Goal: Task Accomplishment & Management: Use online tool/utility

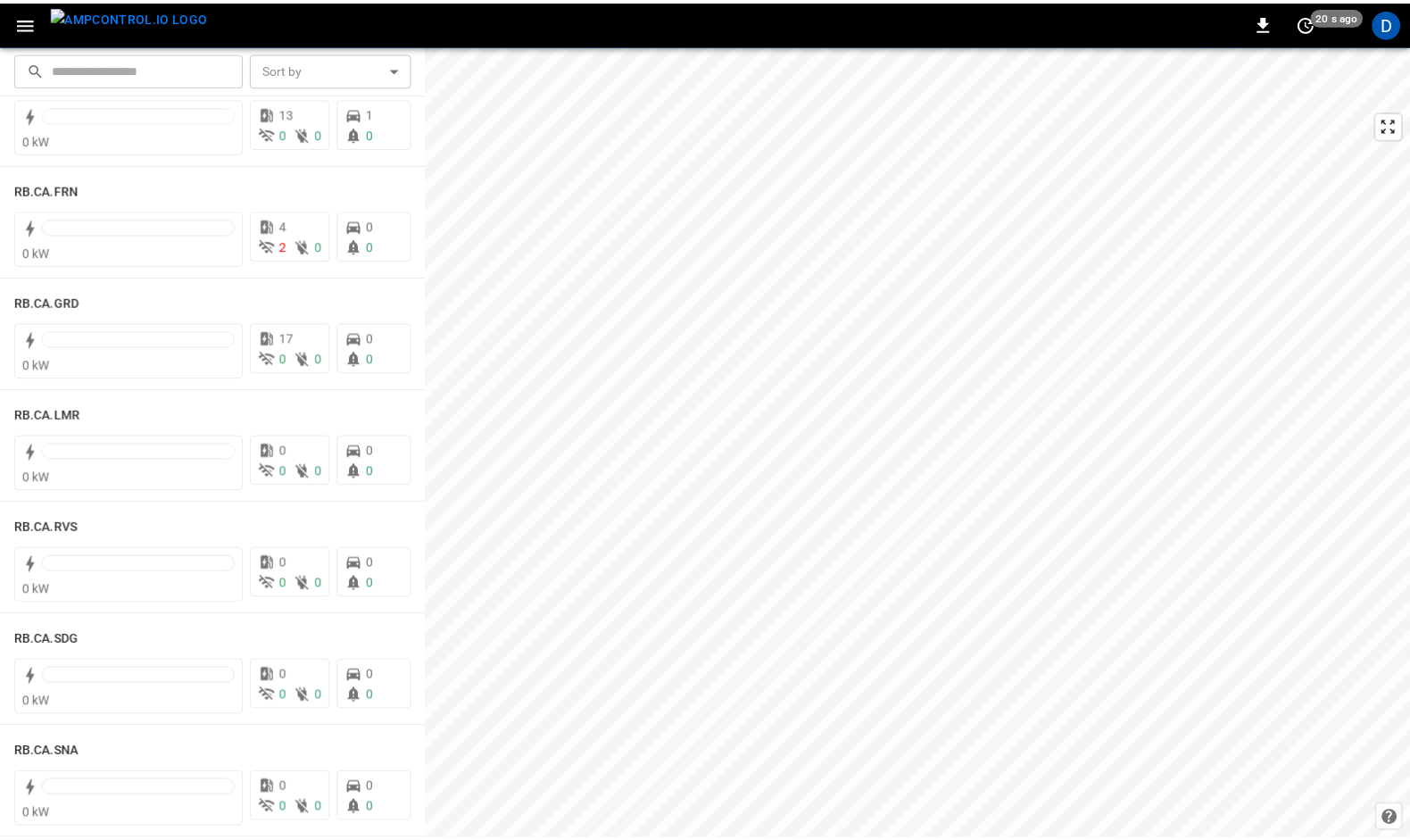
scroll to position [2393, 0]
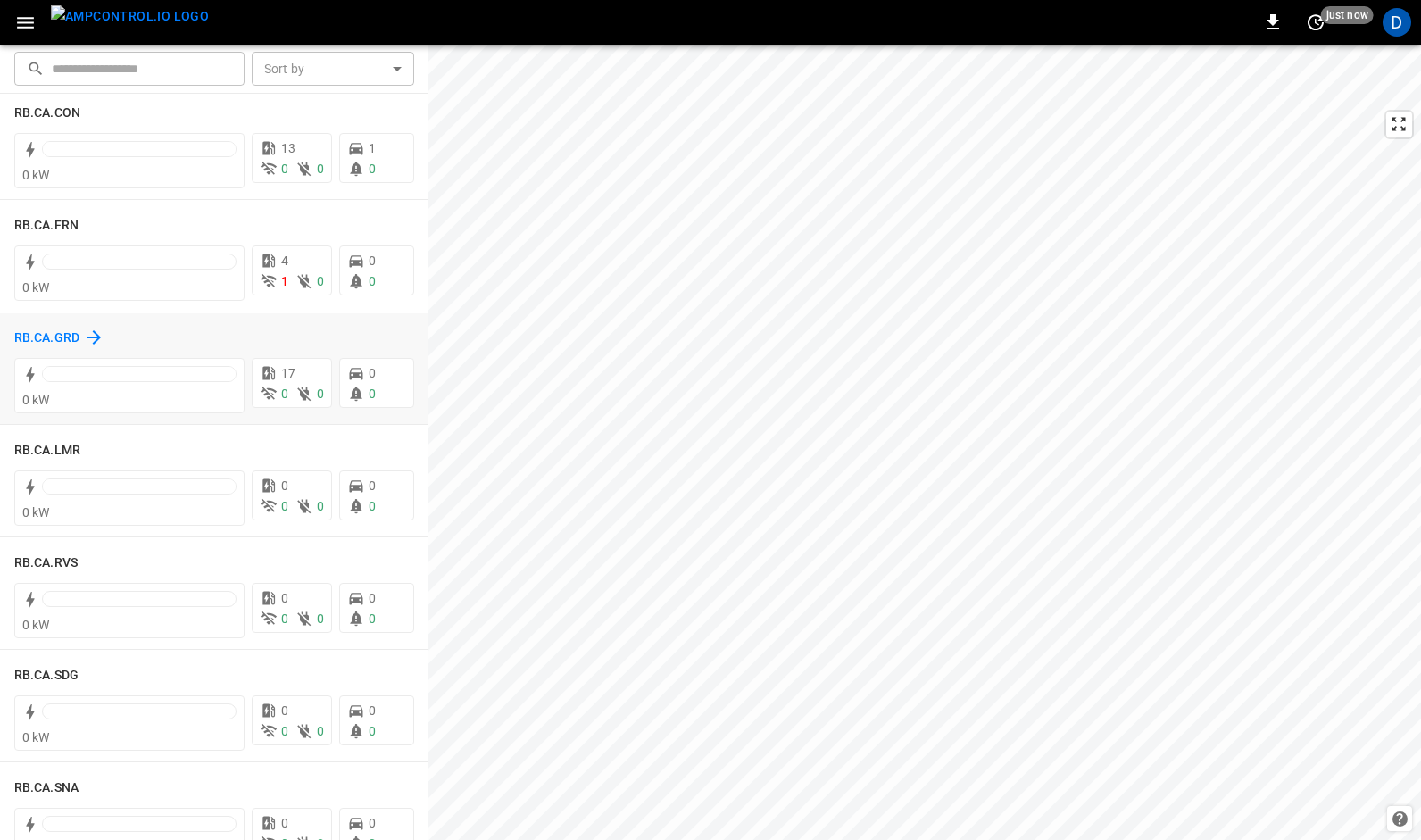
click at [68, 335] on h6 "RB.CA.GRD" at bounding box center [47, 339] width 65 height 20
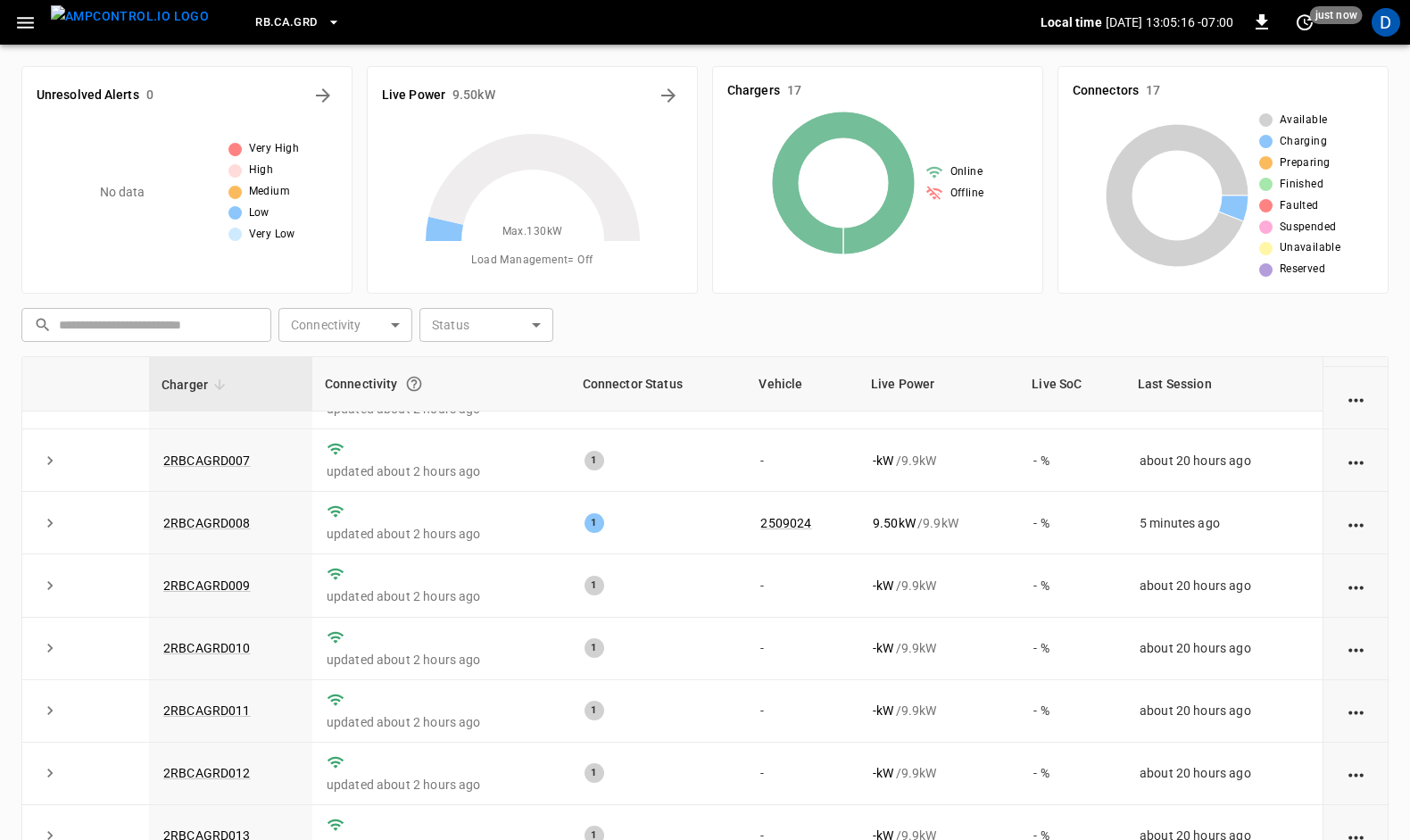
scroll to position [317, 0]
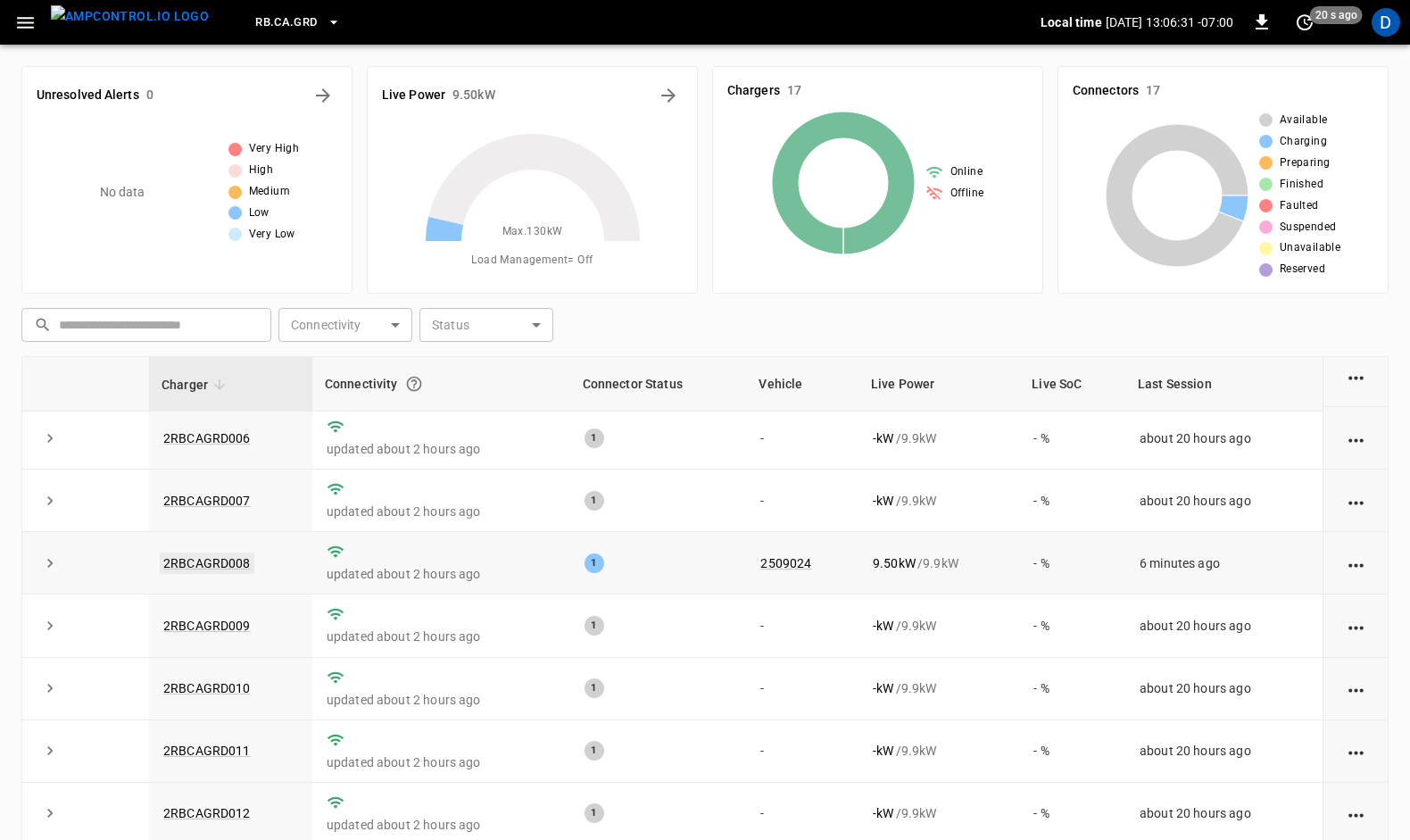
click at [205, 555] on link "2RBCAGRD008" at bounding box center [207, 562] width 95 height 21
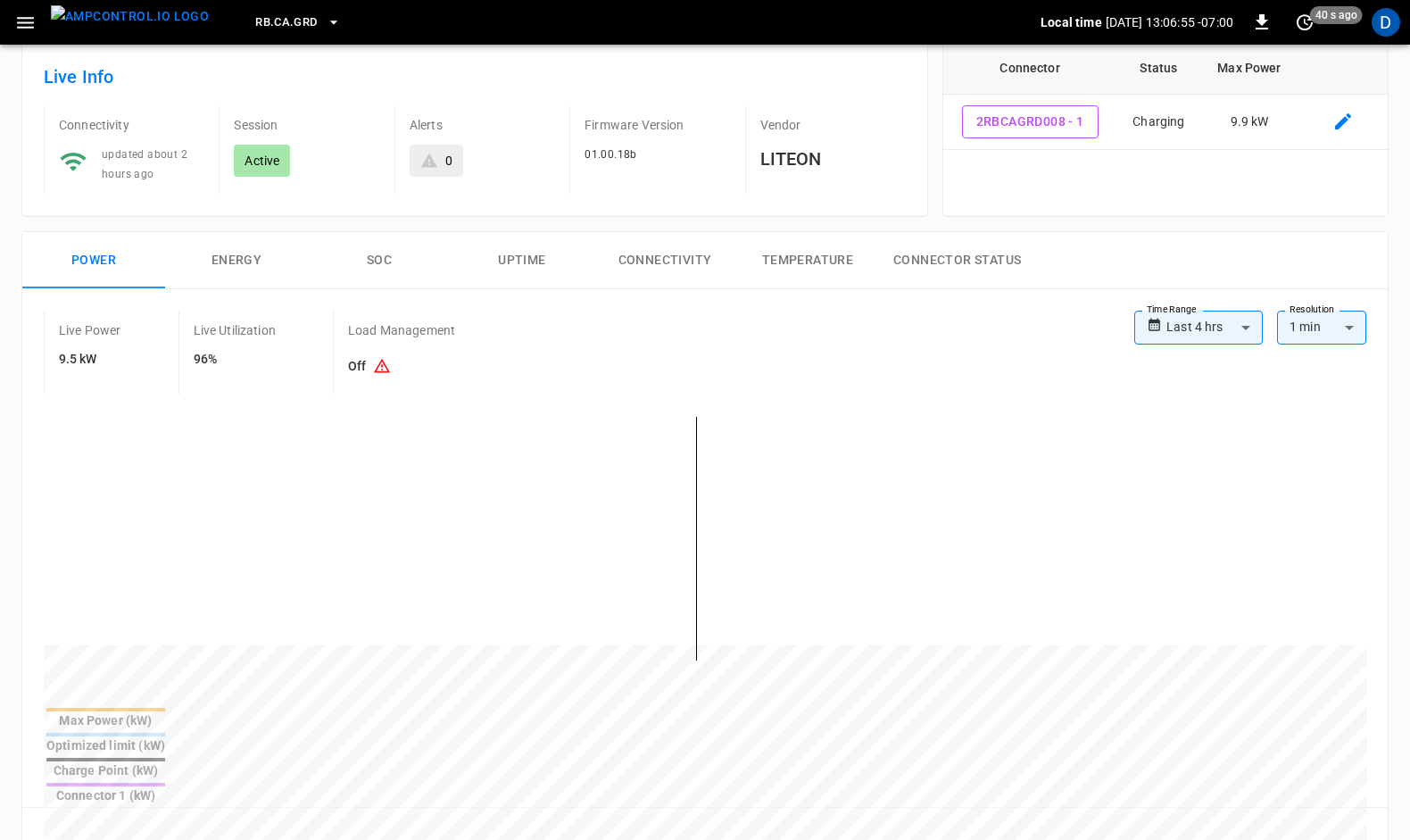
scroll to position [48, 0]
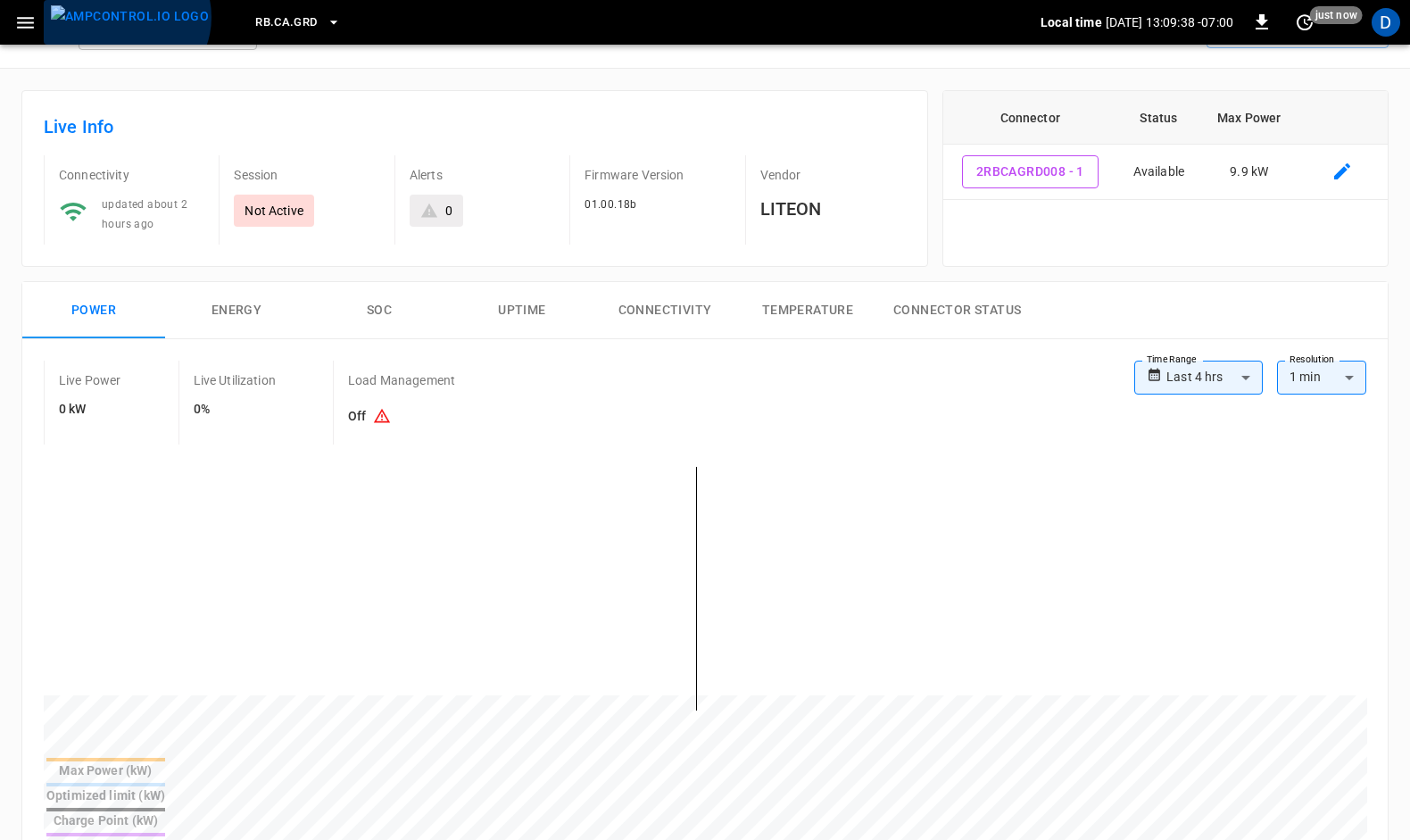
click at [125, 17] on img "menu" at bounding box center [130, 16] width 158 height 22
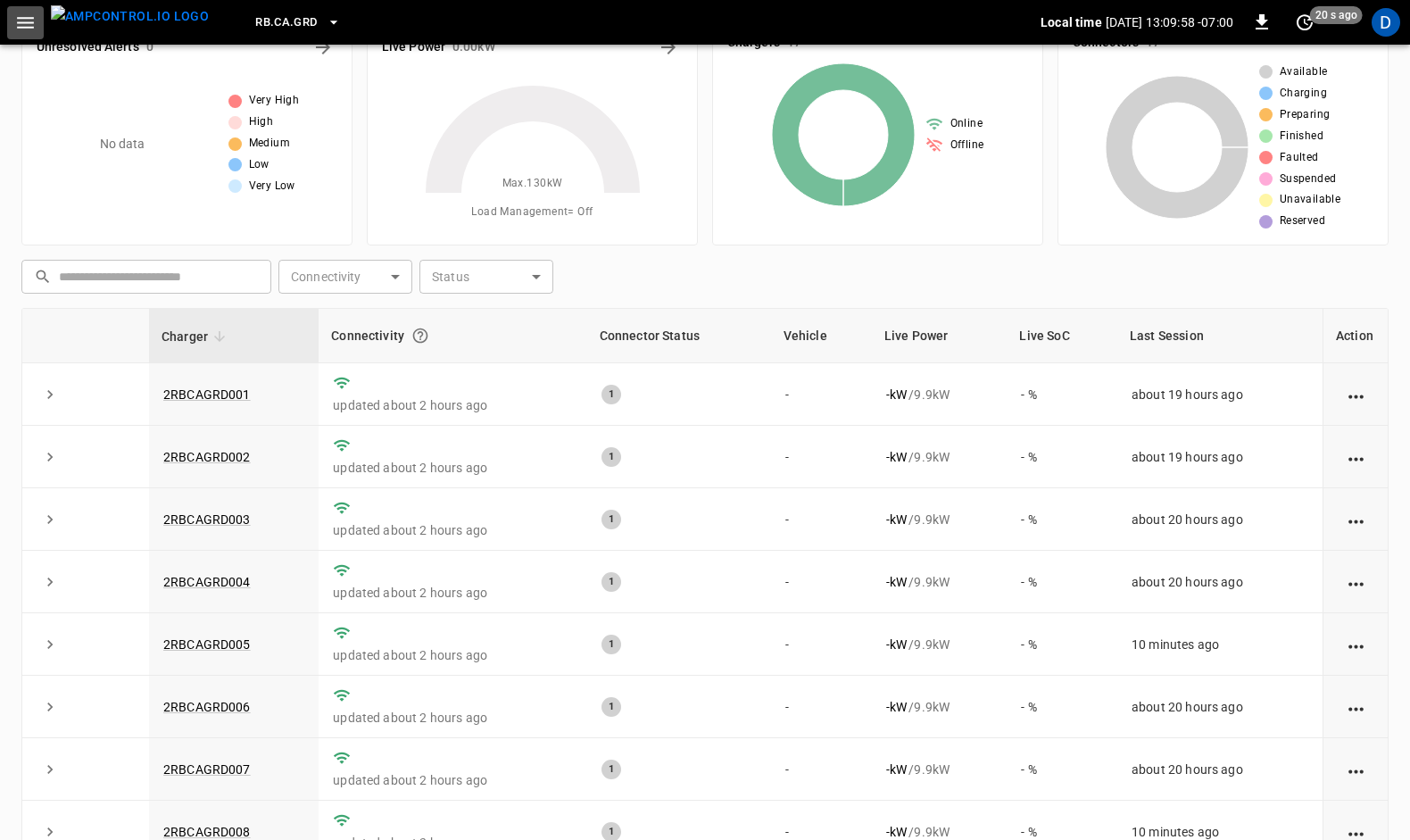
click at [28, 26] on icon "button" at bounding box center [26, 23] width 17 height 12
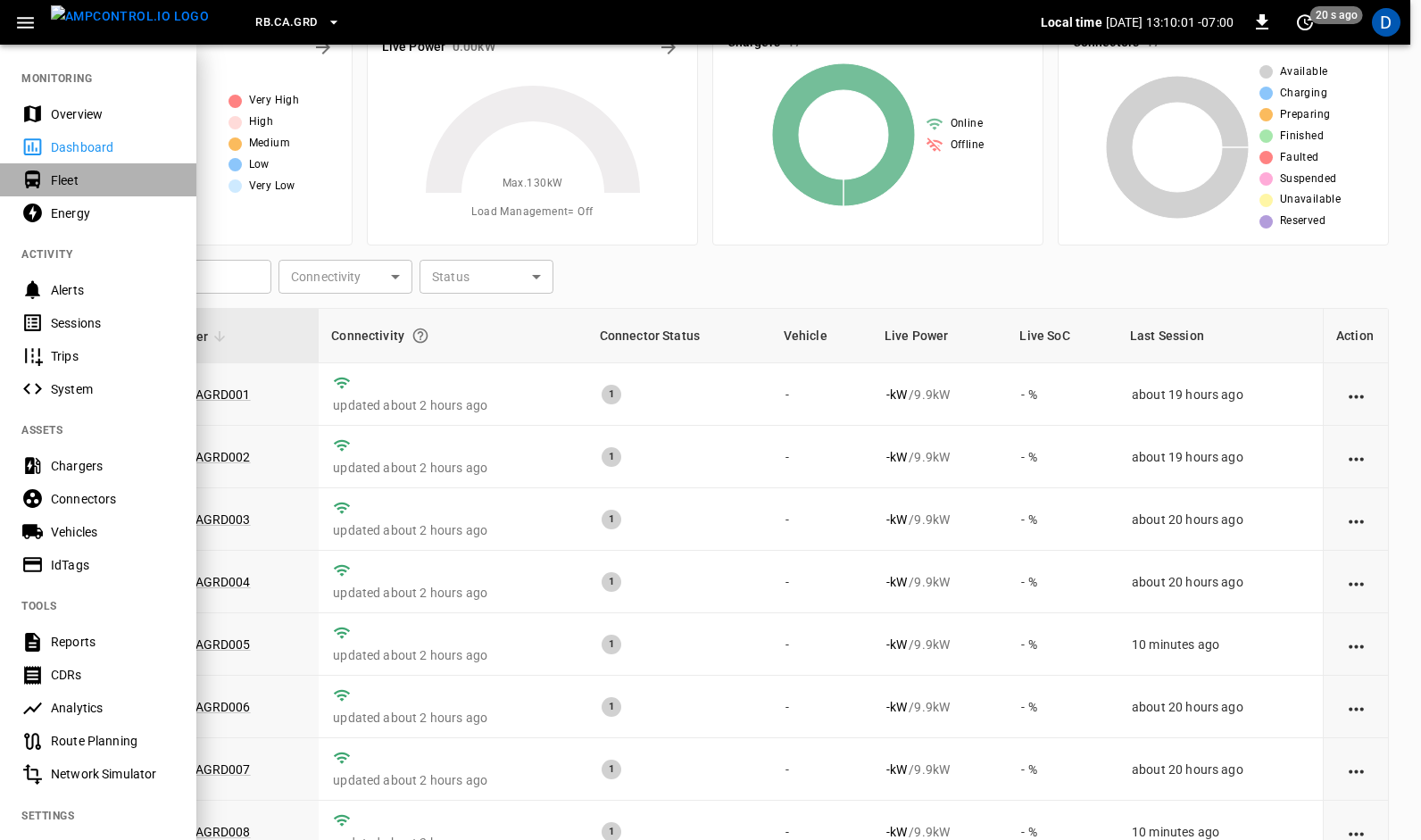
click at [77, 182] on div "Fleet" at bounding box center [113, 181] width 124 height 18
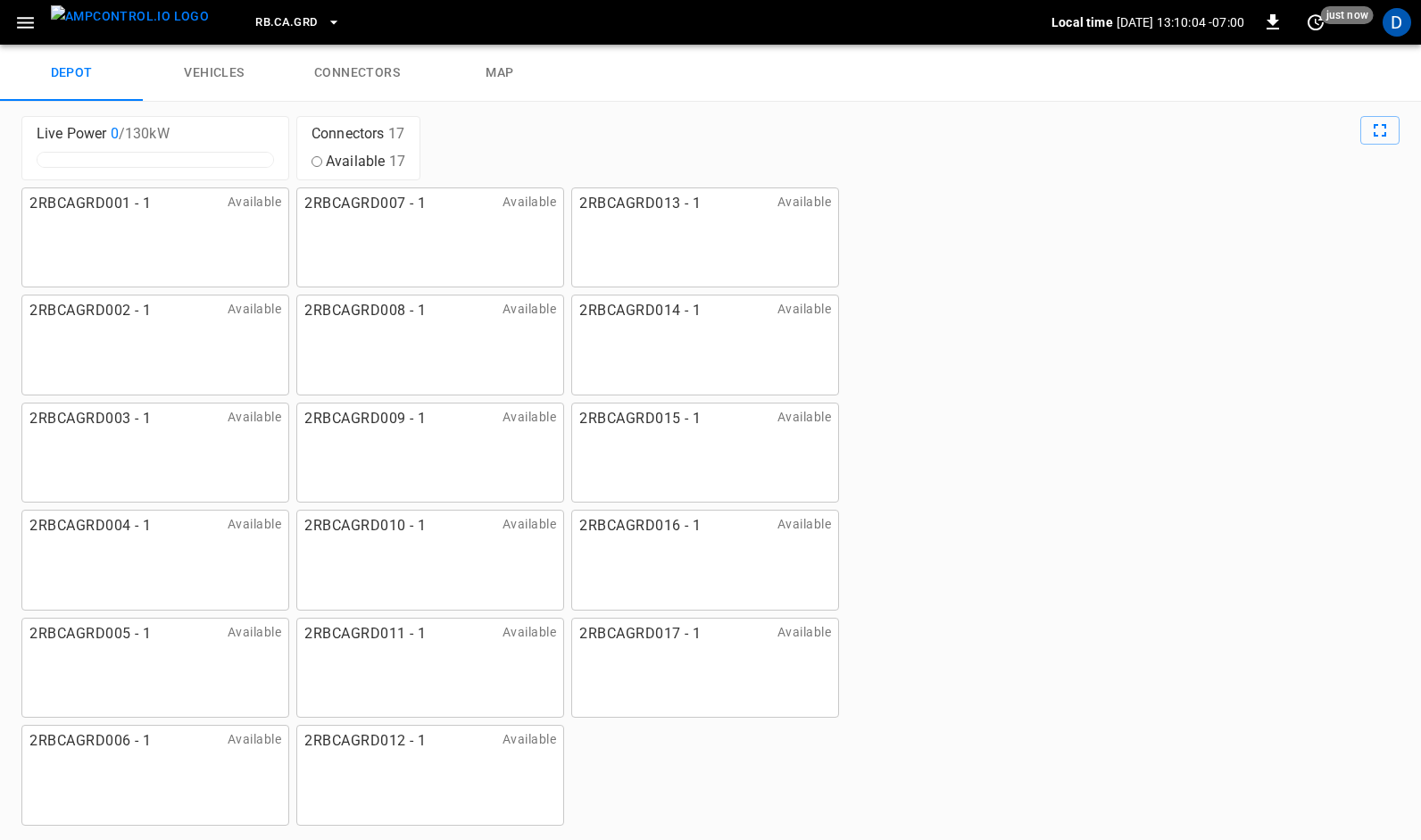
click at [374, 196] on span "2RBCAGRD007 - 1" at bounding box center [365, 204] width 122 height 24
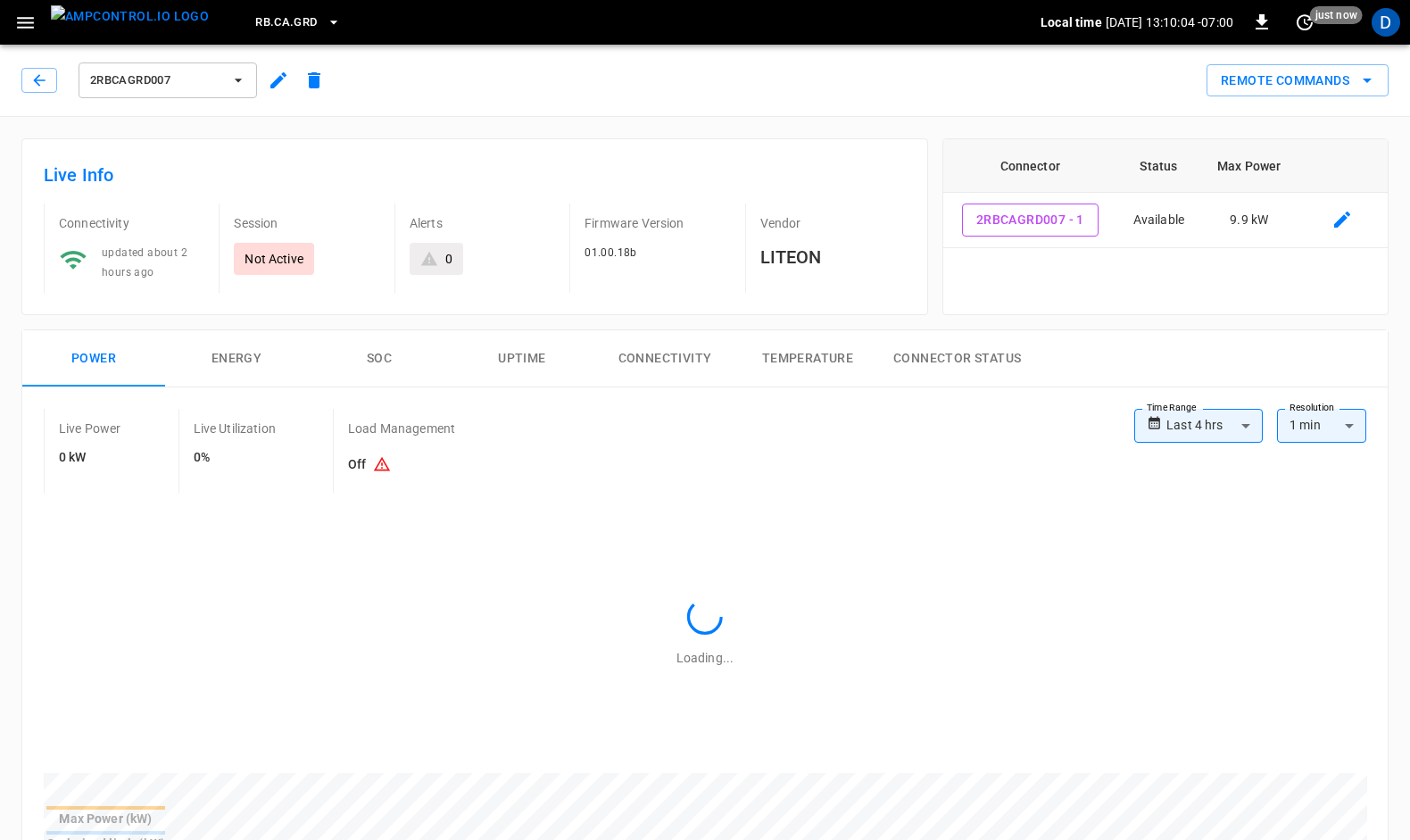
type input "**********"
click at [49, 79] on button "button" at bounding box center [38, 79] width 36 height 25
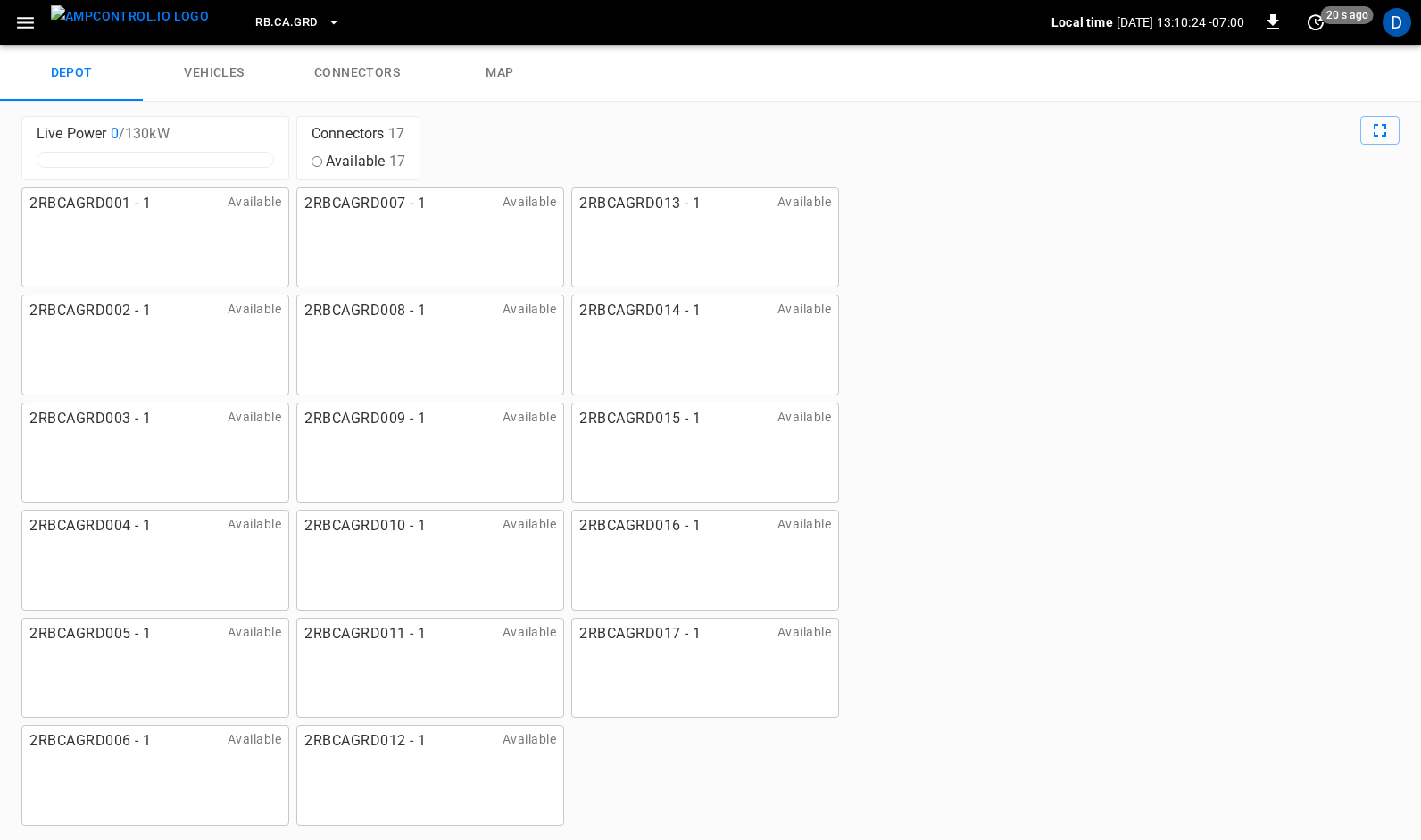
click at [205, 72] on link "vehicles" at bounding box center [214, 73] width 142 height 58
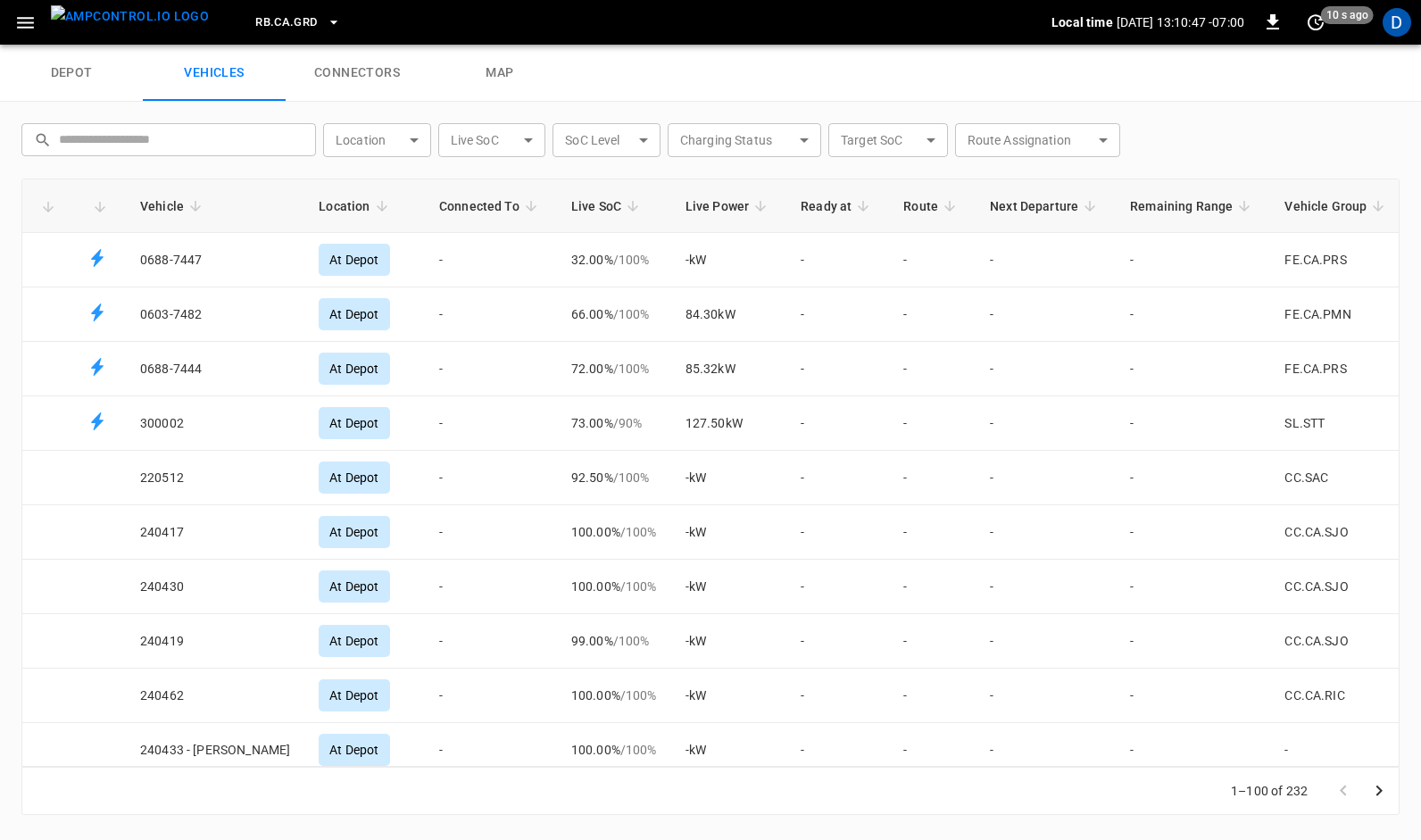
click at [83, 70] on link "depot" at bounding box center [71, 73] width 142 height 58
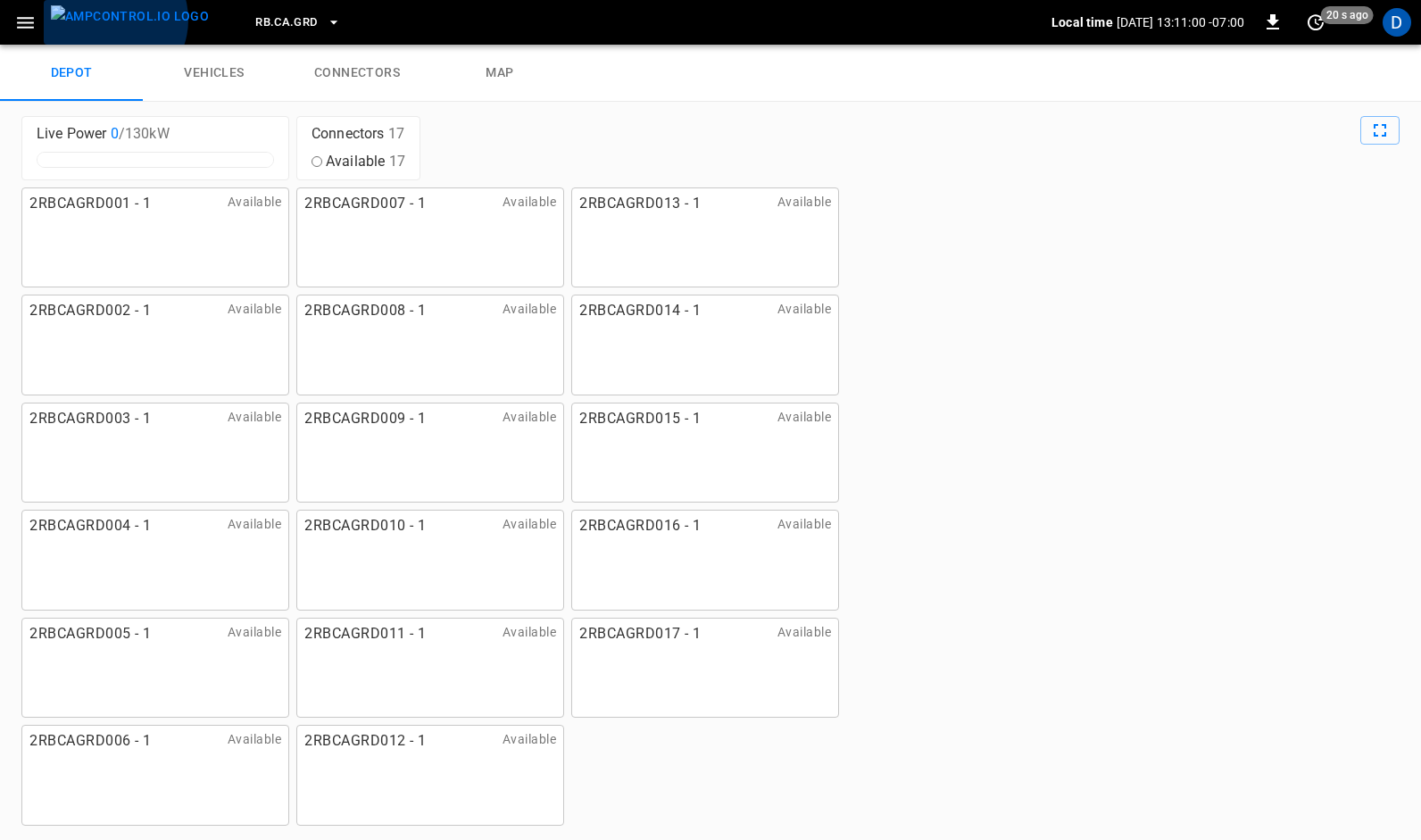
click at [109, 20] on img "menu" at bounding box center [130, 16] width 158 height 22
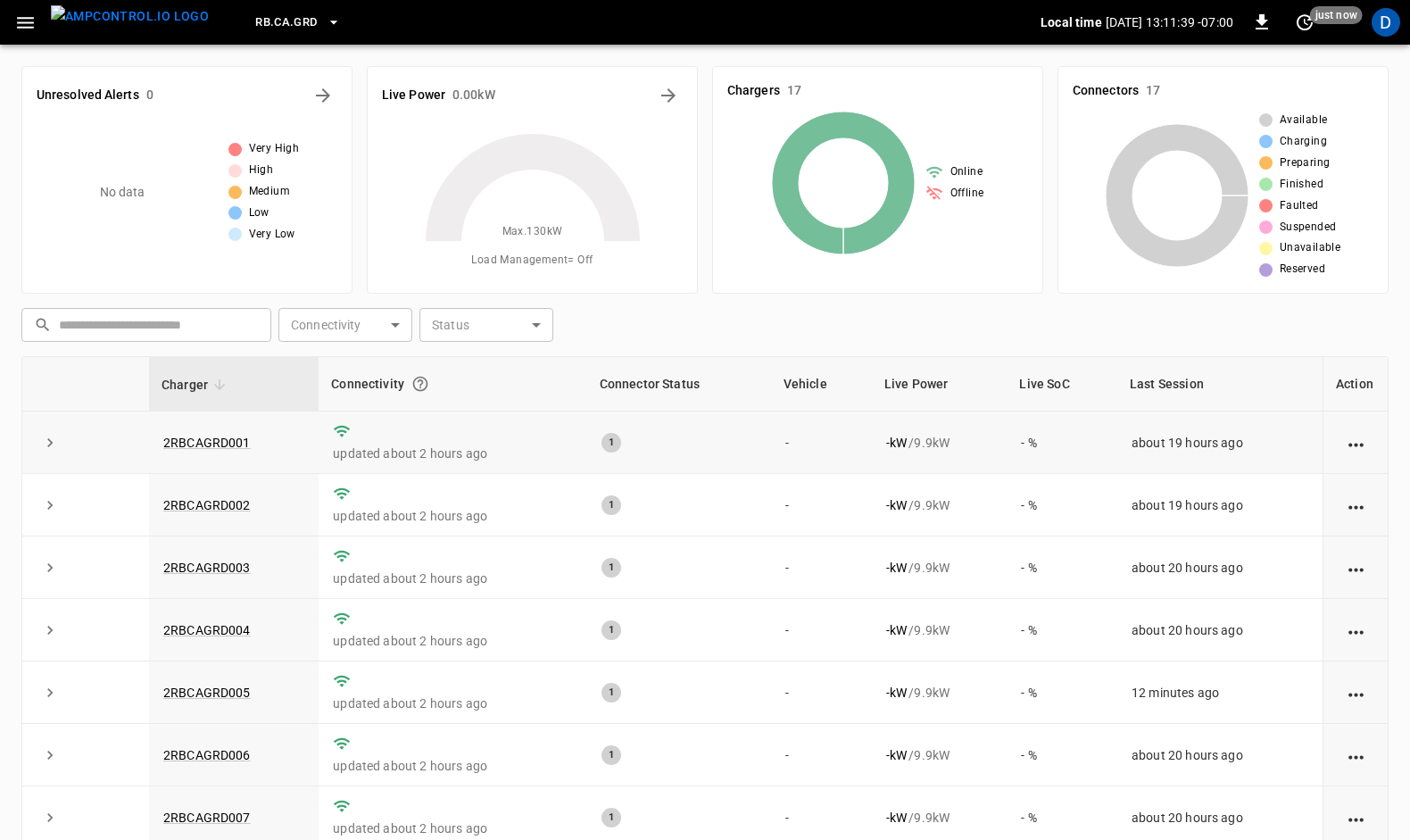
click at [1350, 441] on icon "action cell options" at bounding box center [1356, 445] width 22 height 22
click at [119, 57] on li "Hard Reset" at bounding box center [68, 47] width 101 height 17
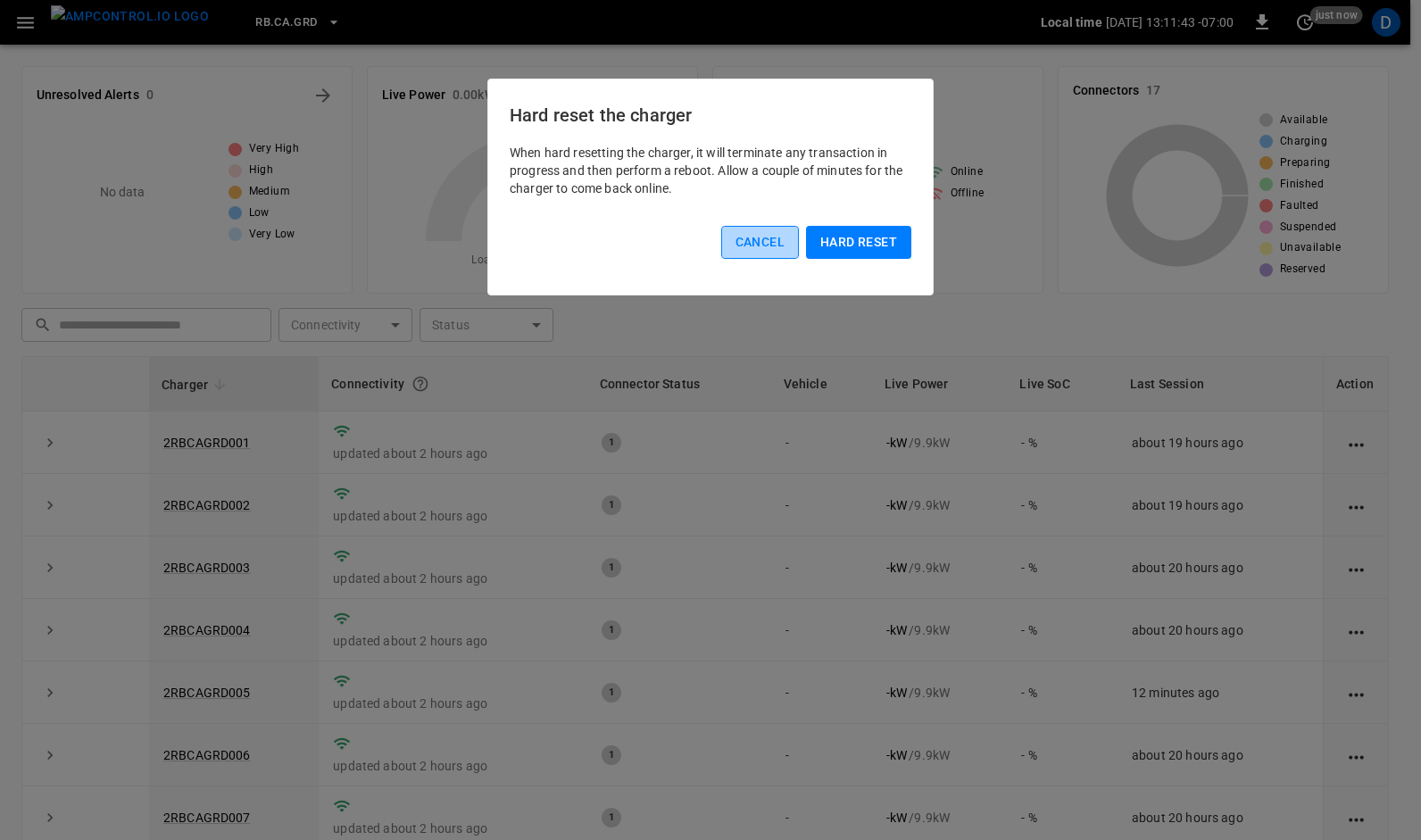
click at [751, 239] on button "Cancel" at bounding box center [760, 242] width 78 height 33
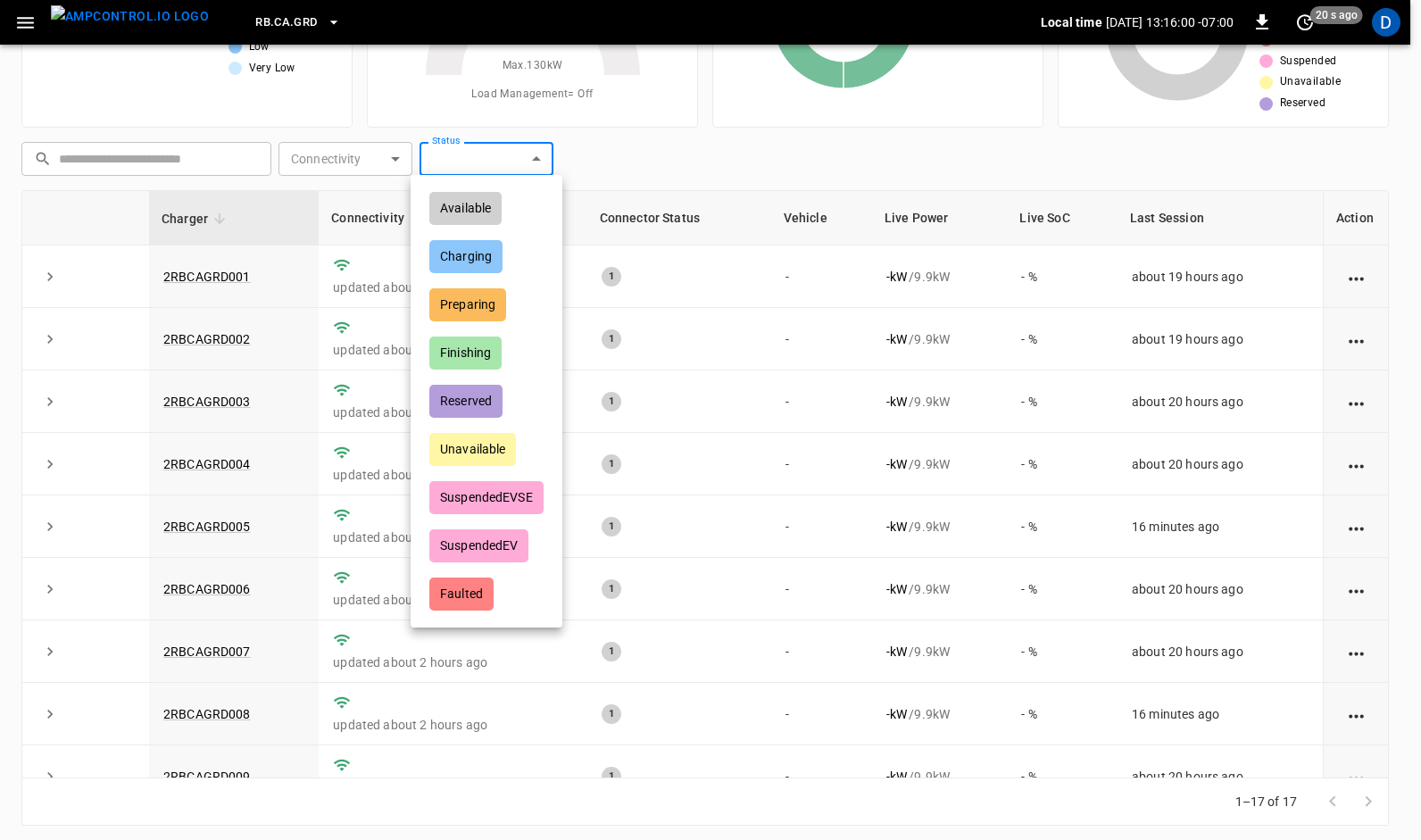
click at [447, 163] on body "RB.CA.GRD Local time [DATE] 13:16:00 -07:00 0 20 s ago D Unresolved Alerts 0 No…" at bounding box center [710, 340] width 1421 height 1013
click at [447, 163] on div at bounding box center [710, 420] width 1421 height 840
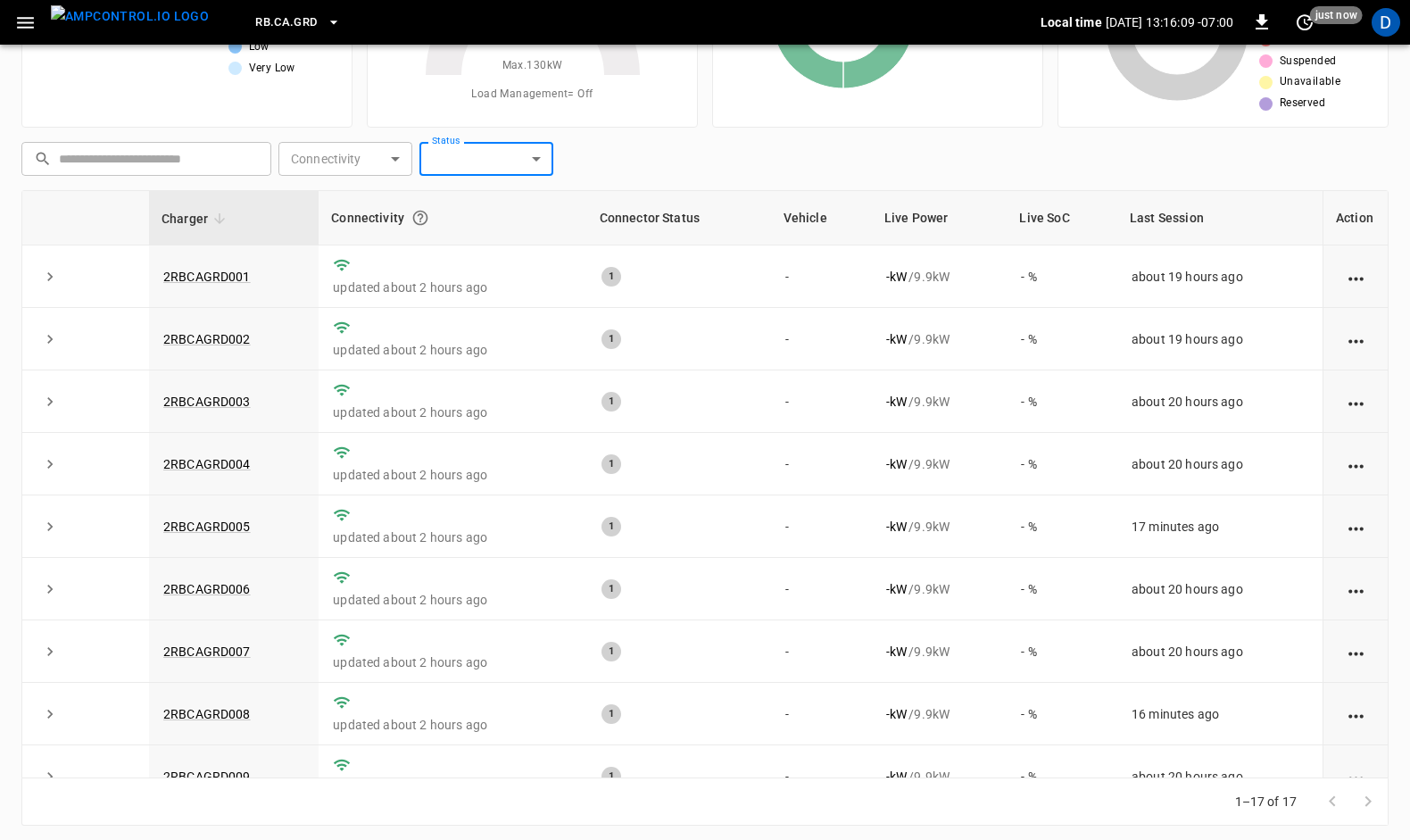
click at [585, 138] on icon at bounding box center [532, 75] width 223 height 223
